Goal: Complete application form

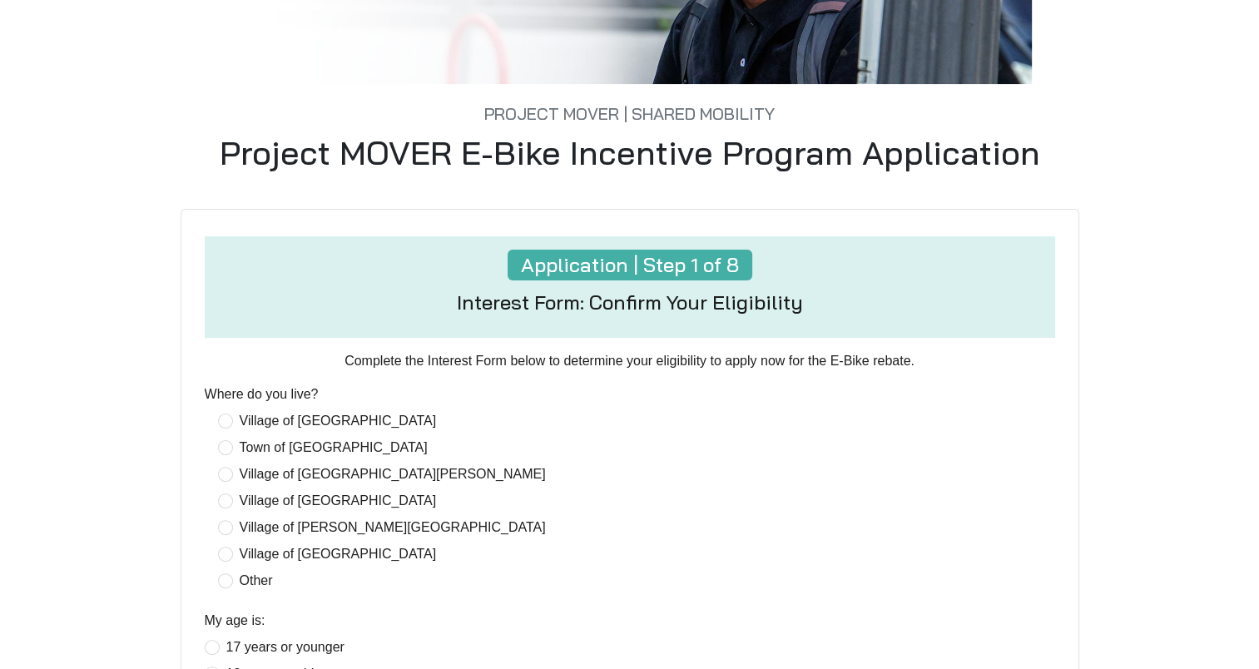
scroll to position [333, 0]
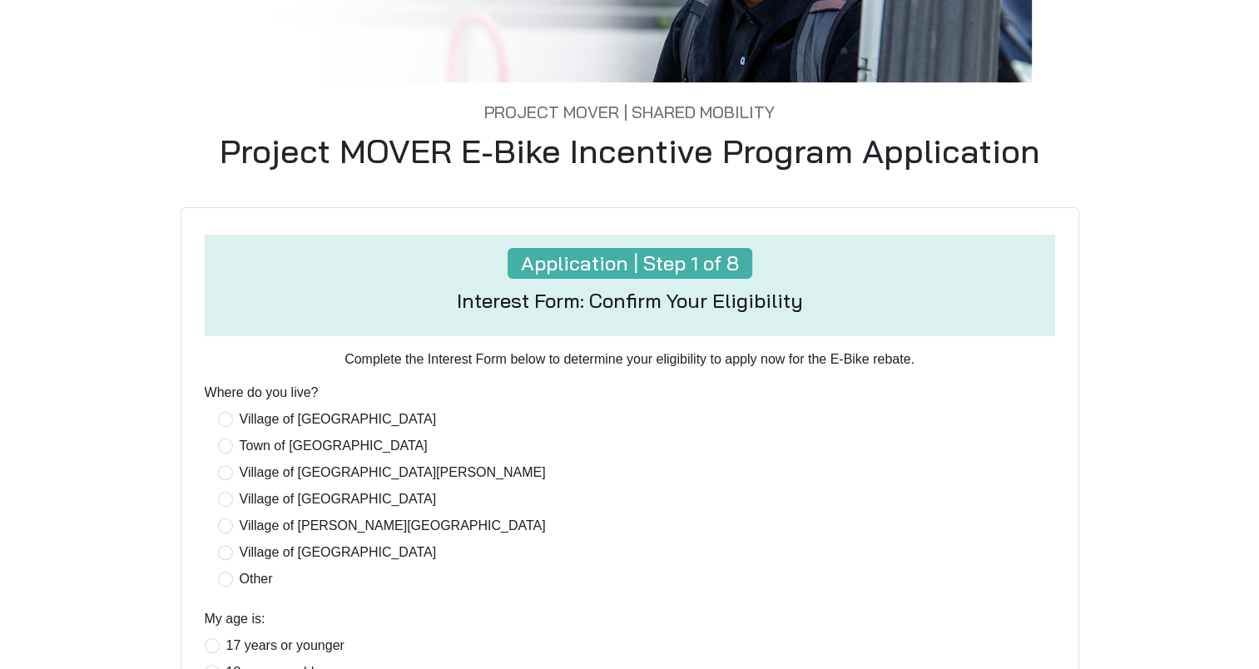
click at [223, 586] on label "Other" at bounding box center [249, 579] width 62 height 20
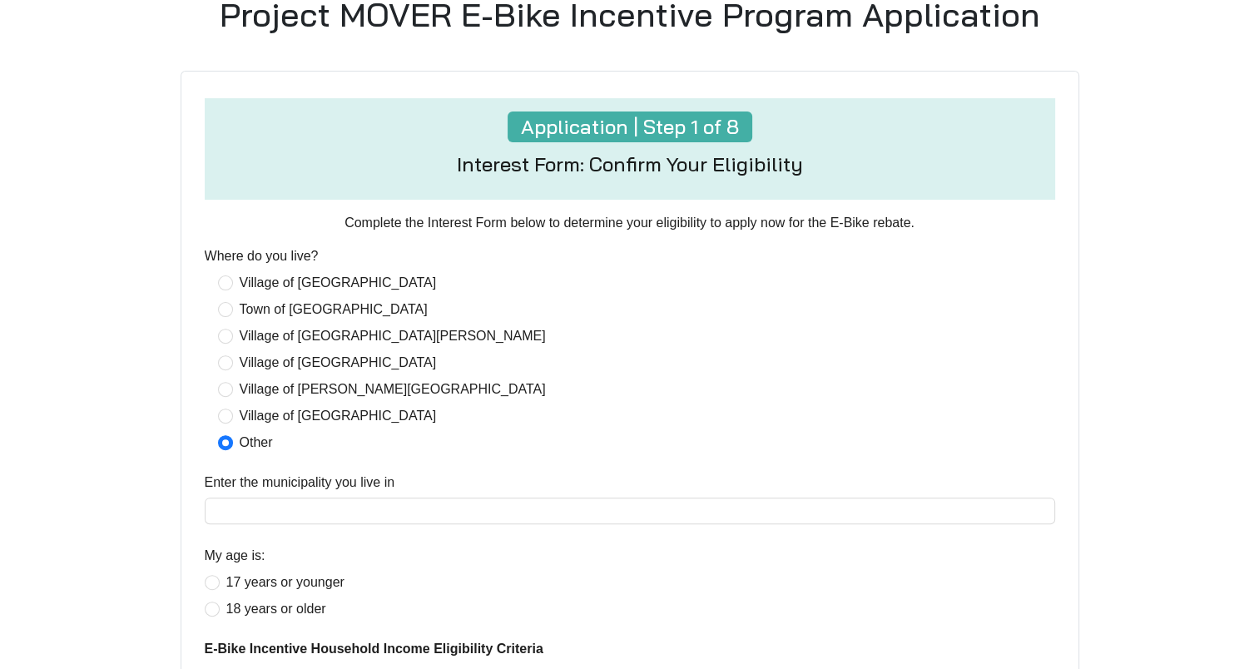
scroll to position [499, 0]
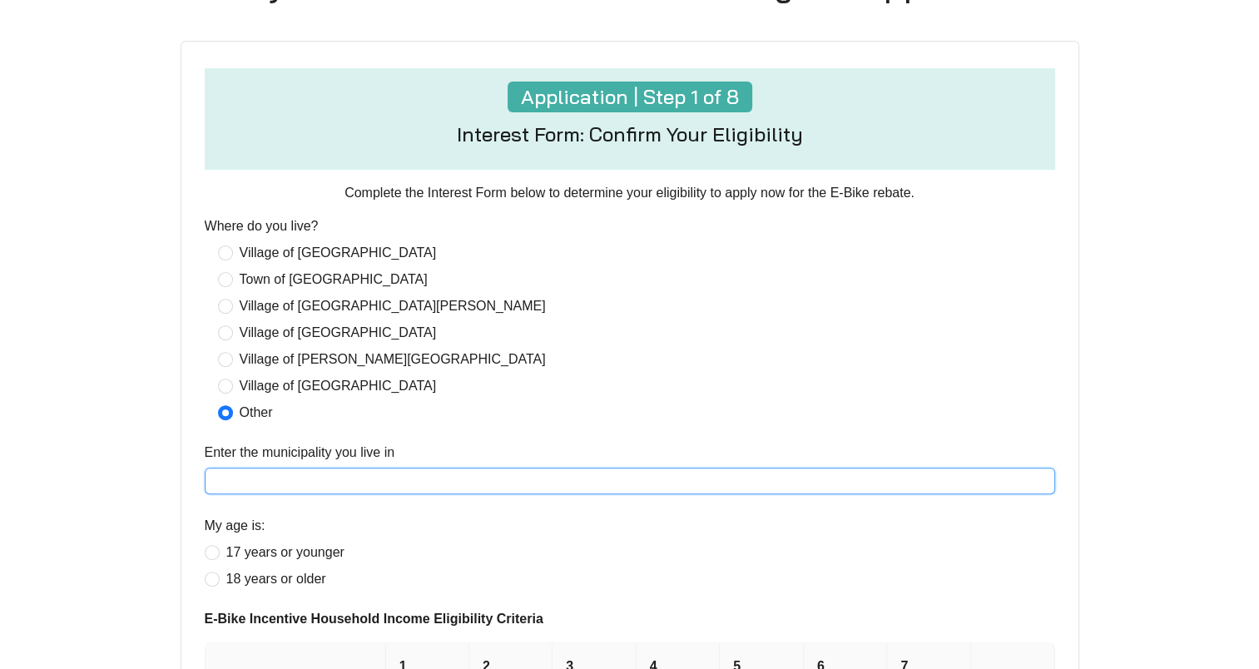
click at [364, 486] on input "Enter the municipality you live in" at bounding box center [630, 481] width 850 height 27
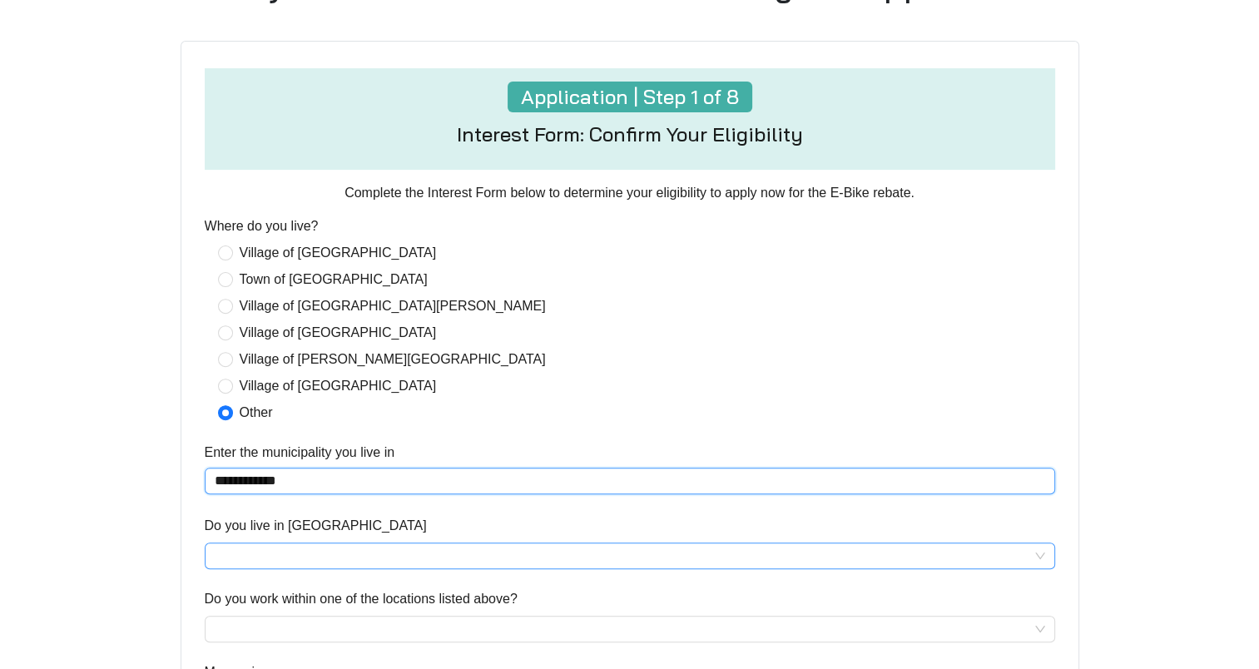
type input "**********"
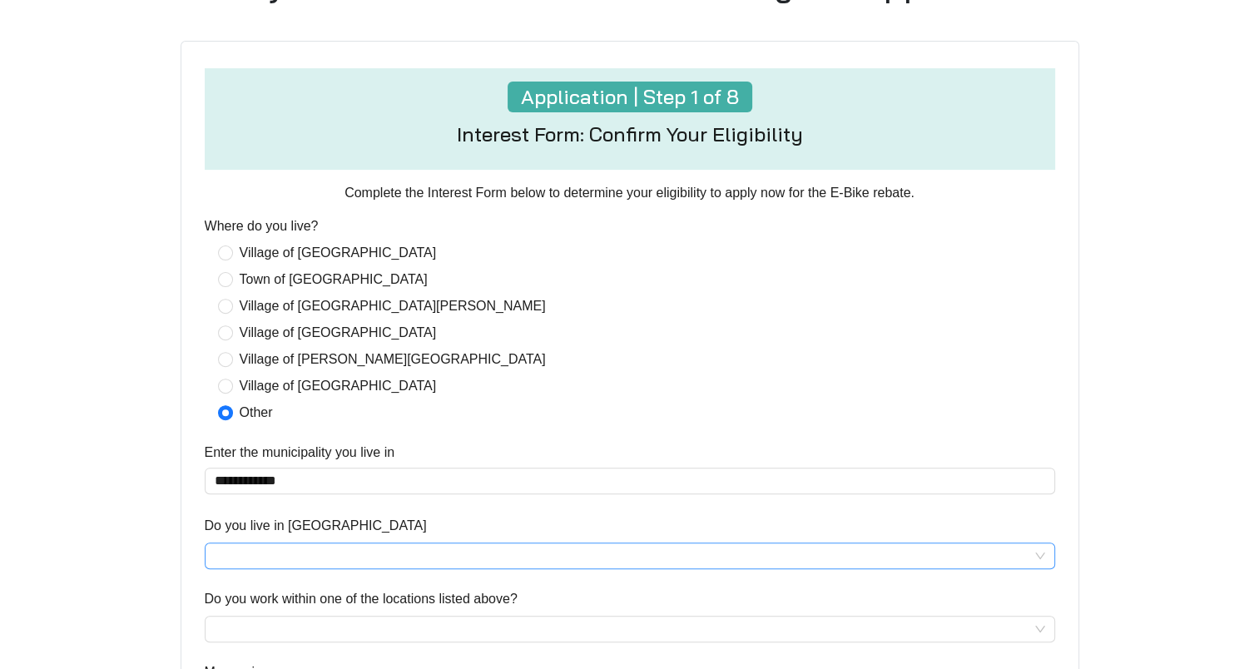
click at [298, 552] on input "Do you live in [GEOGRAPHIC_DATA]" at bounding box center [630, 555] width 831 height 25
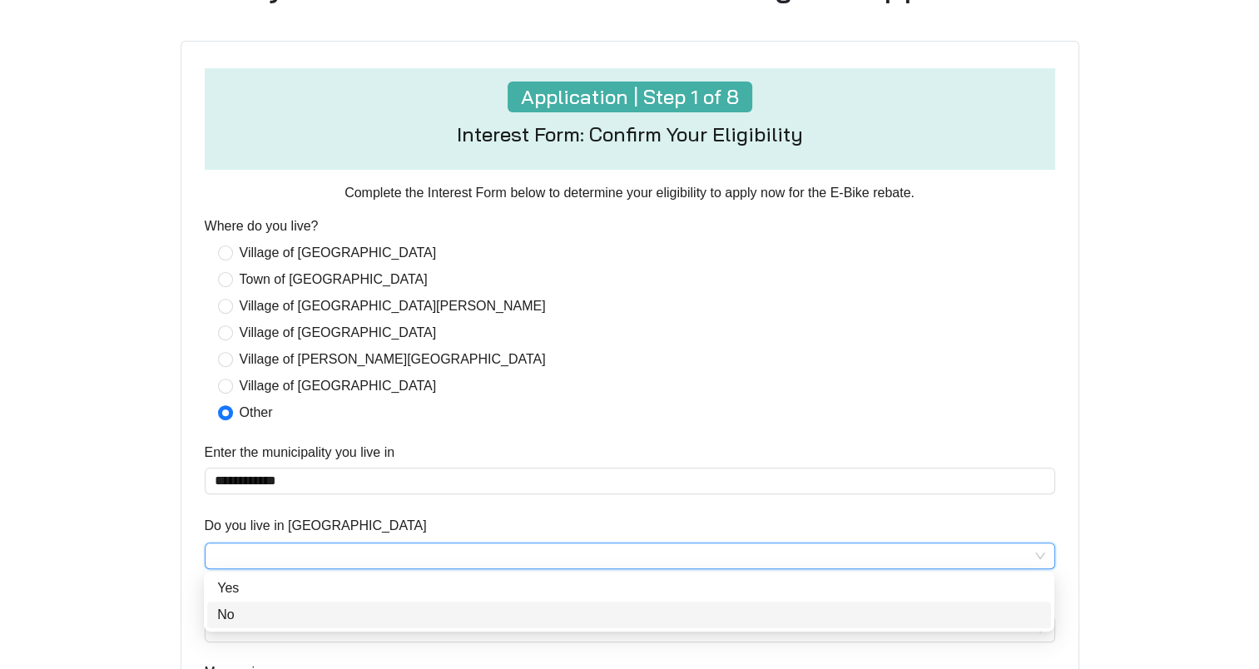
click at [248, 617] on div "No" at bounding box center [629, 615] width 824 height 20
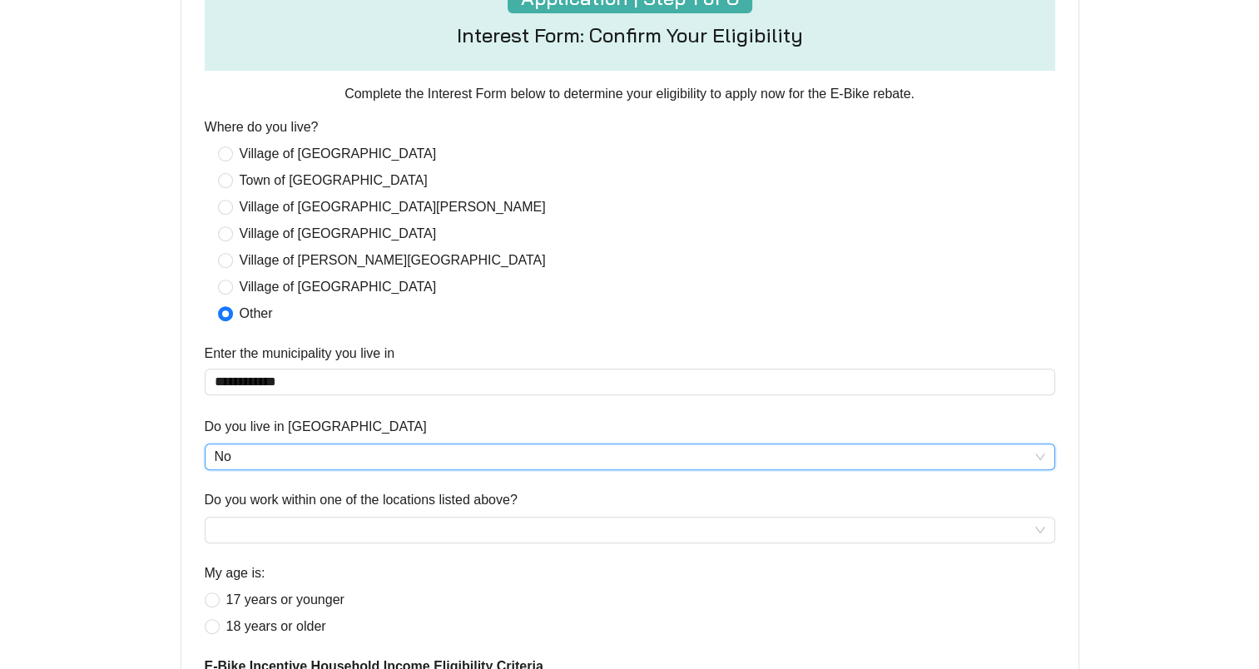
scroll to position [749, 0]
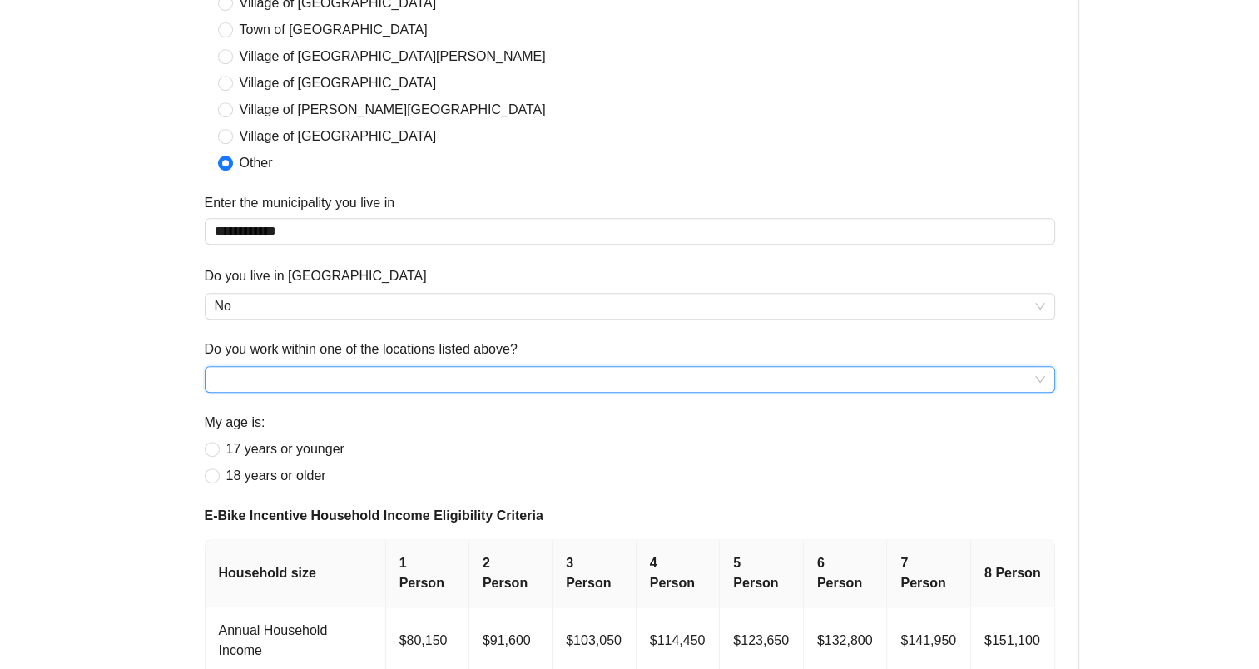
click at [322, 379] on input "Do you work within one of the locations listed above?" at bounding box center [630, 379] width 831 height 25
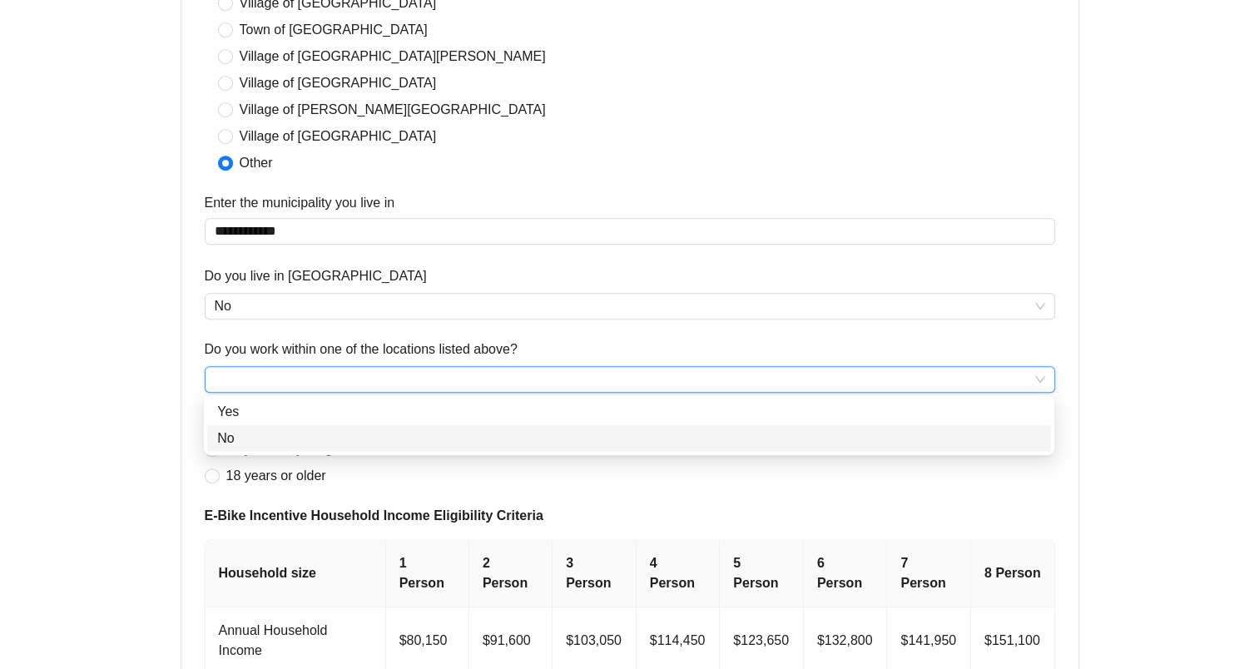
click at [265, 431] on div "No" at bounding box center [629, 439] width 824 height 20
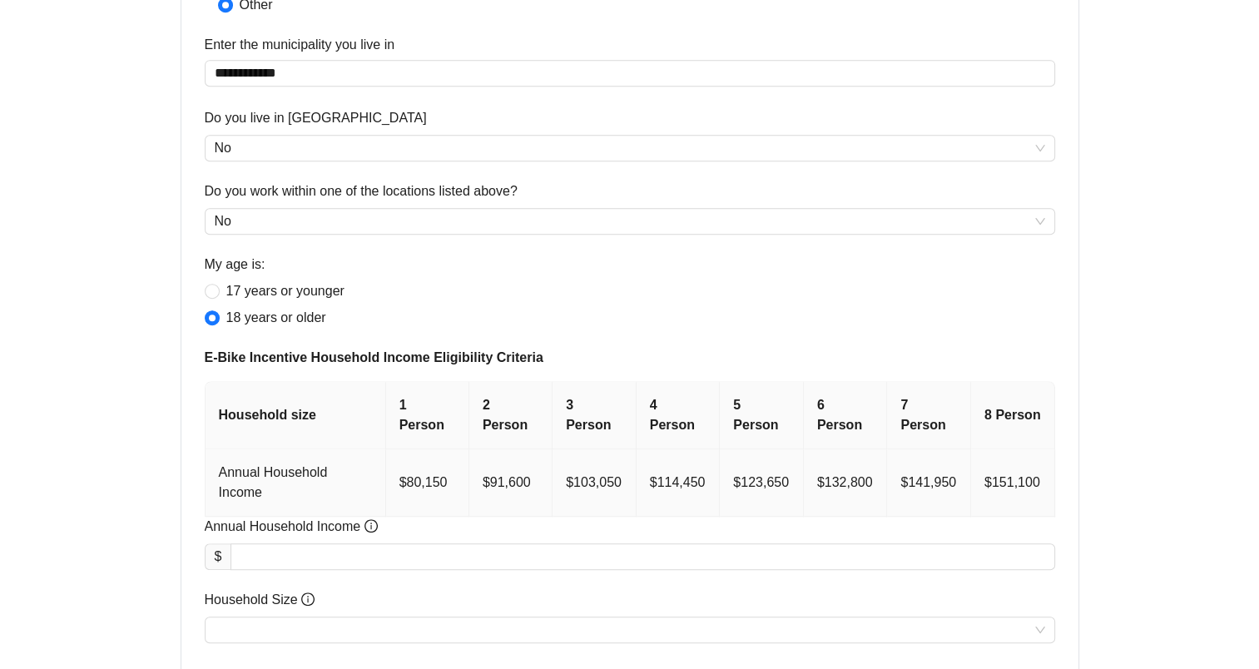
scroll to position [915, 0]
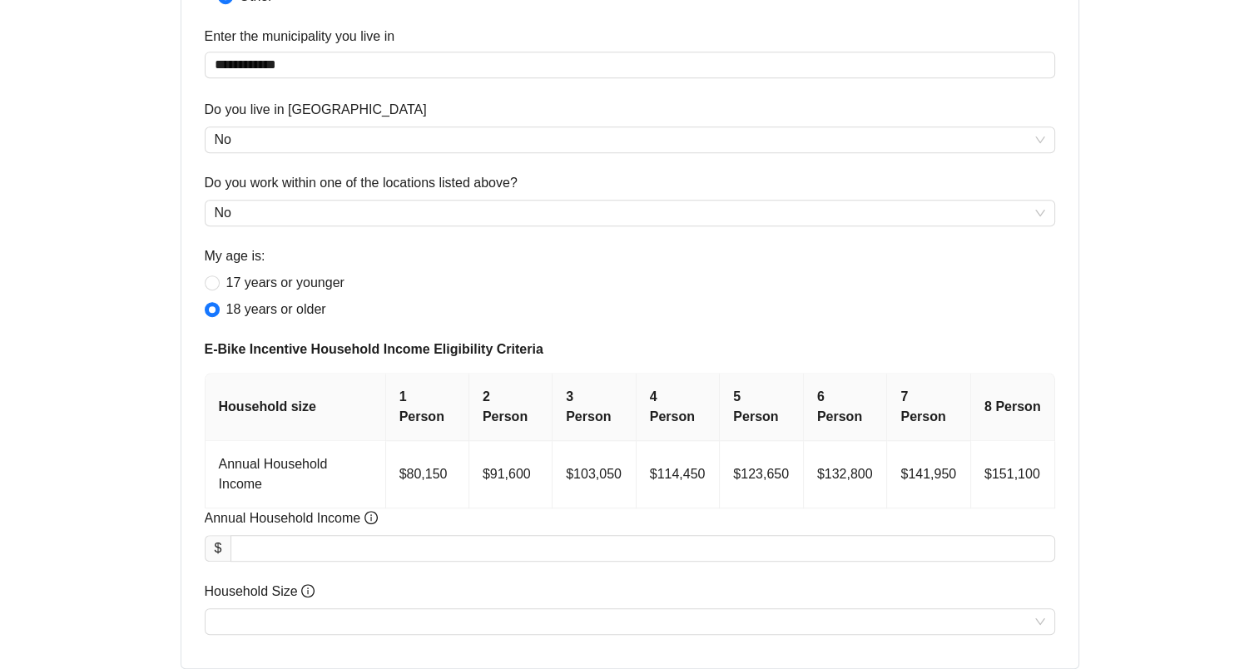
click at [439, 392] on th "1 Person" at bounding box center [427, 407] width 83 height 67
click at [419, 452] on td "$80,150" at bounding box center [427, 474] width 83 height 67
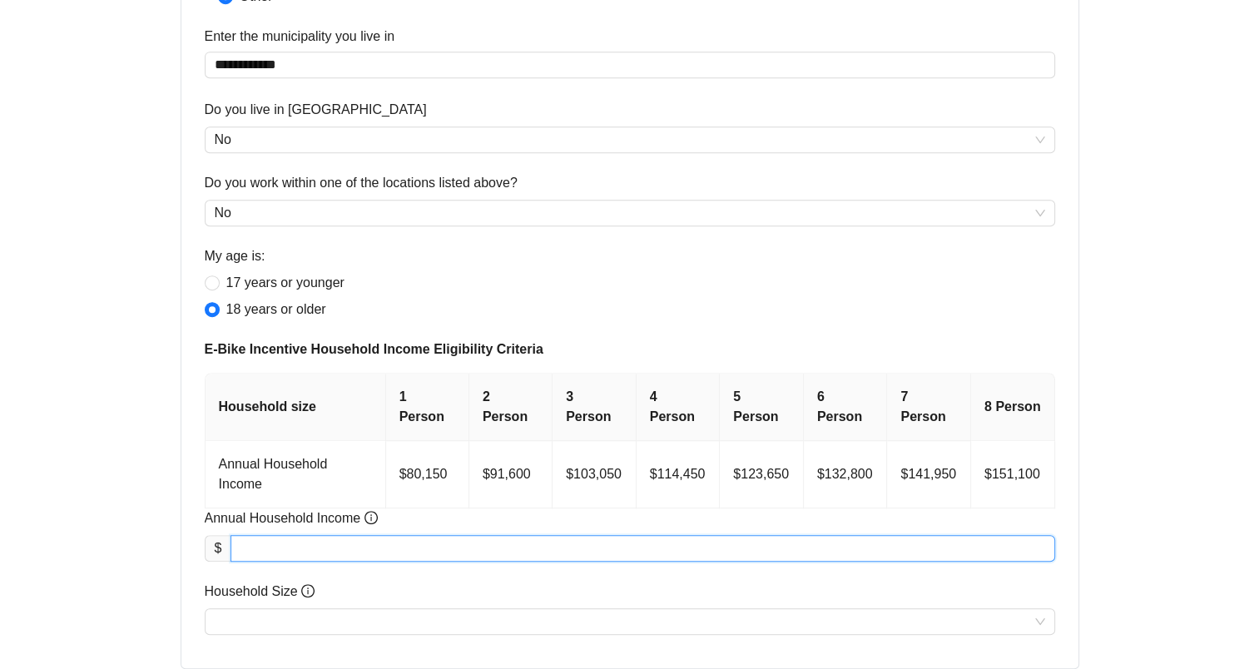
click at [340, 536] on input "Annual Household Income" at bounding box center [642, 548] width 822 height 25
type input "********"
click at [280, 609] on input "Household Size" at bounding box center [630, 621] width 831 height 25
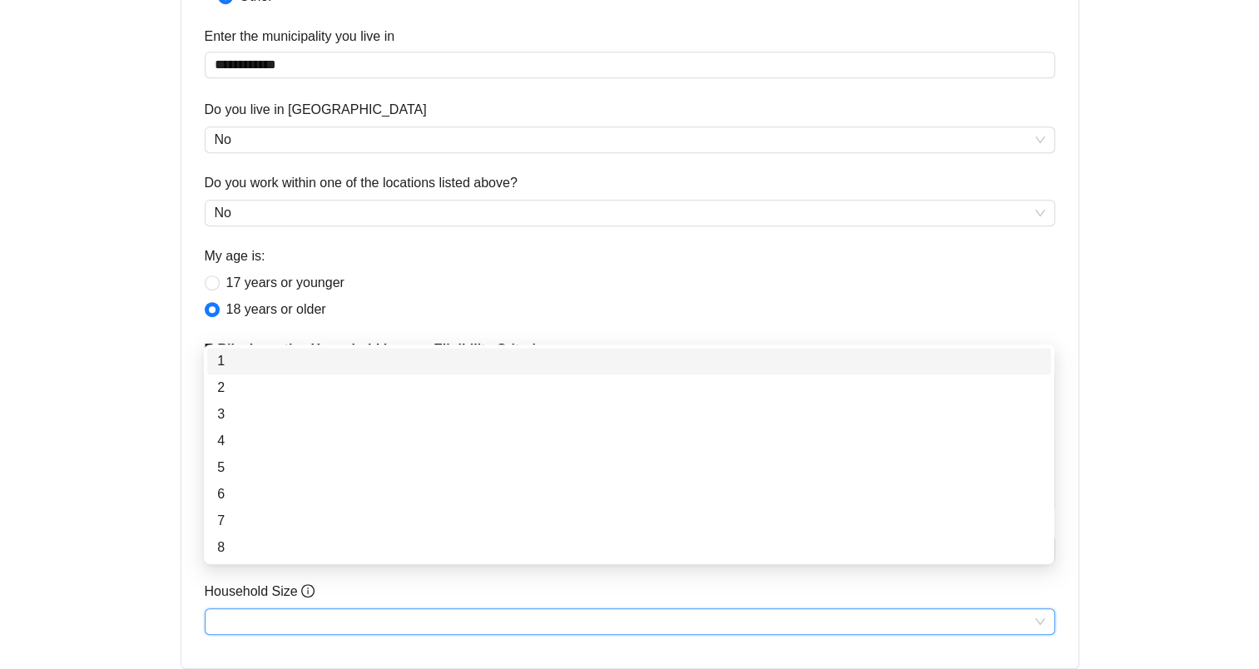
click at [274, 364] on div "1" at bounding box center [629, 361] width 824 height 20
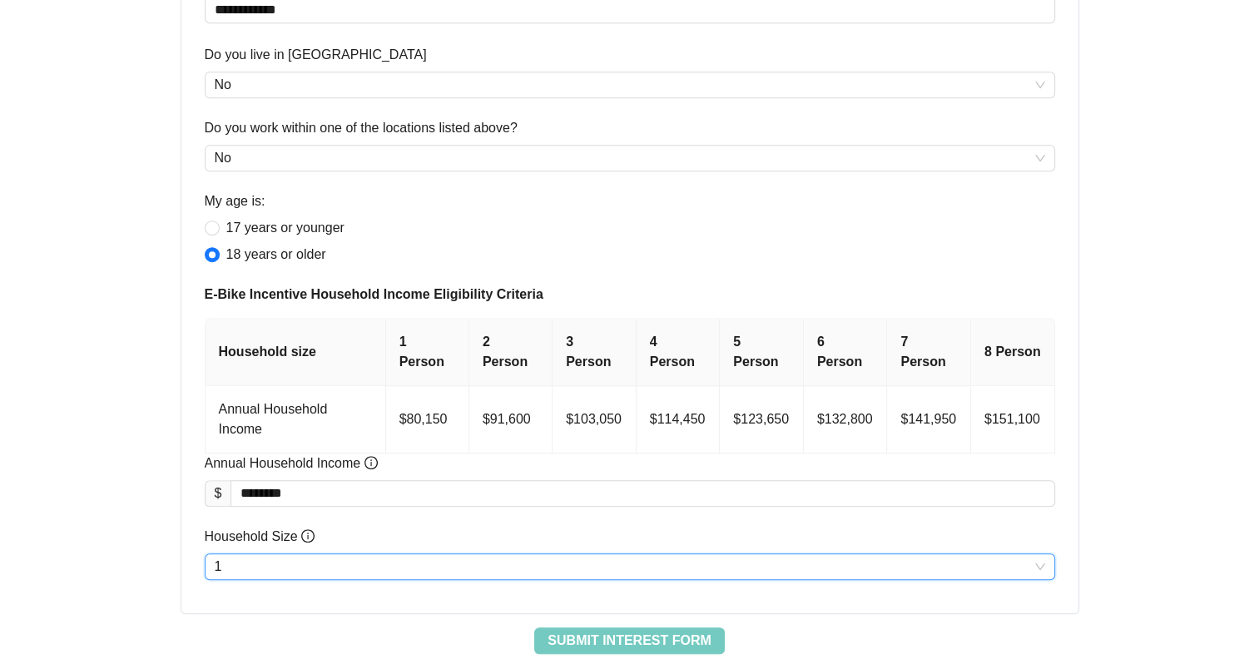
scroll to position [1034, 0]
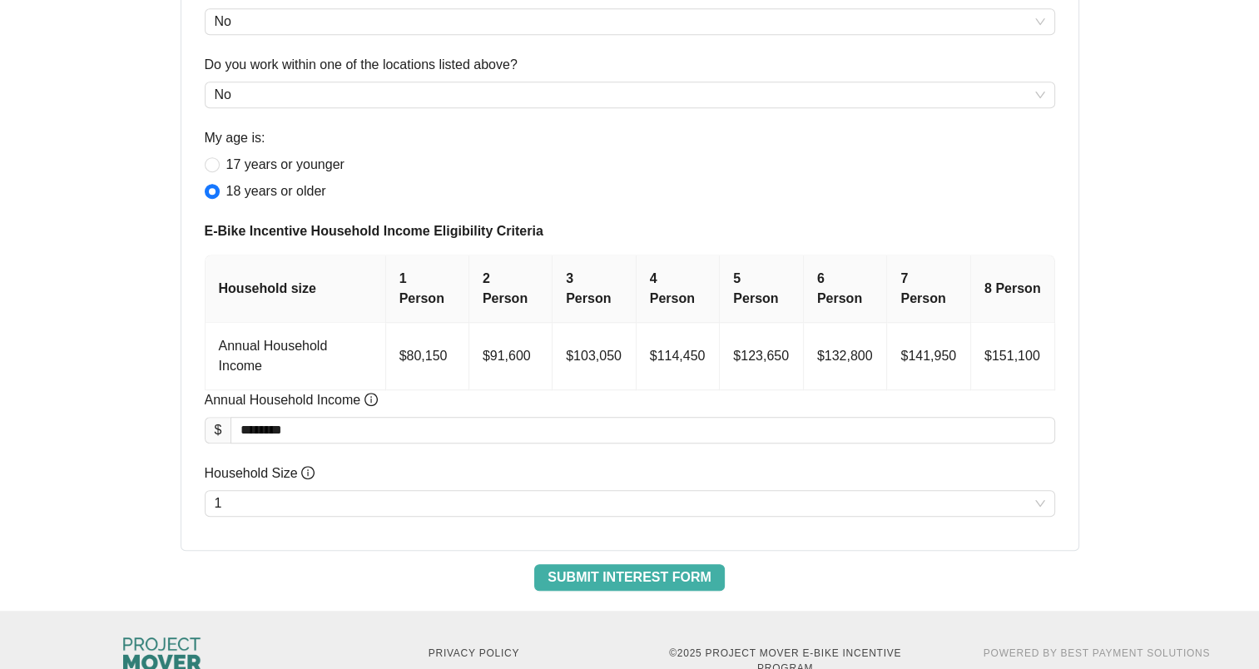
click at [676, 568] on span "Submit Interest Form" at bounding box center [629, 578] width 163 height 20
